Goal: Find specific page/section: Find specific page/section

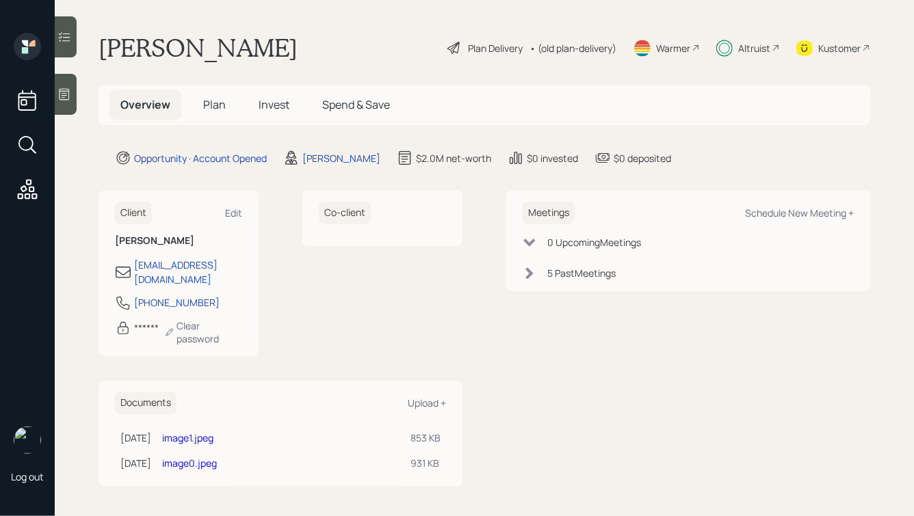
click at [226, 101] on h5 "Plan" at bounding box center [214, 104] width 44 height 29
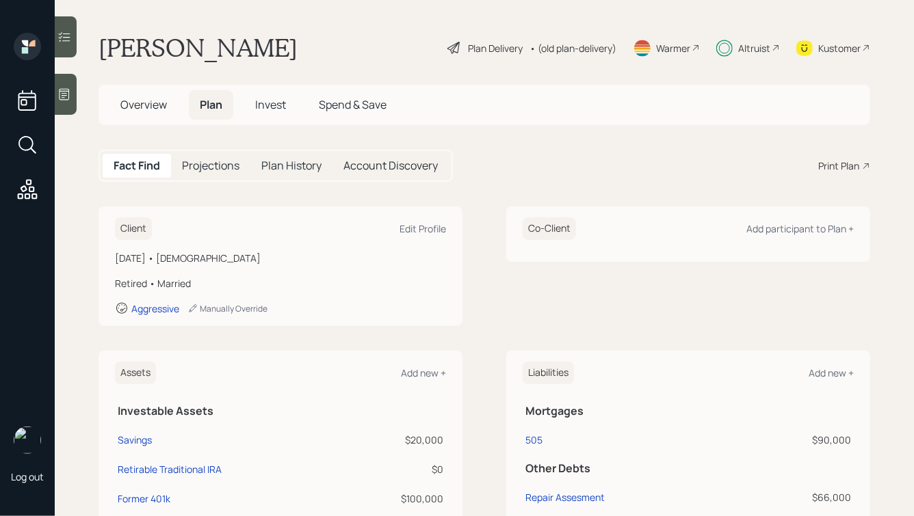
click at [145, 97] on span "Overview" at bounding box center [143, 104] width 47 height 15
